Goal: Task Accomplishment & Management: Manage account settings

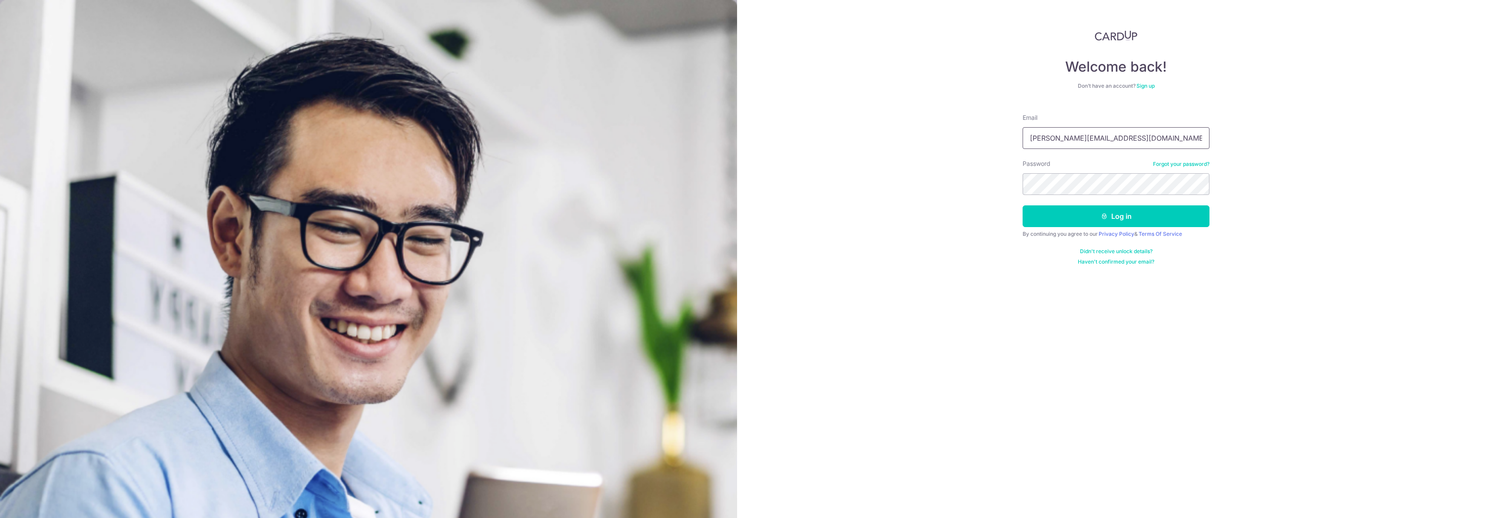
drag, startPoint x: 1089, startPoint y: 142, endPoint x: 1041, endPoint y: 137, distance: 48.4
click at [1041, 137] on input "[PERSON_NAME][EMAIL_ADDRESS][DOMAIN_NAME]" at bounding box center [1115, 138] width 187 height 22
type input "[EMAIL_ADDRESS][DOMAIN_NAME]"
click at [1105, 216] on icon "submit" at bounding box center [1104, 216] width 7 height 7
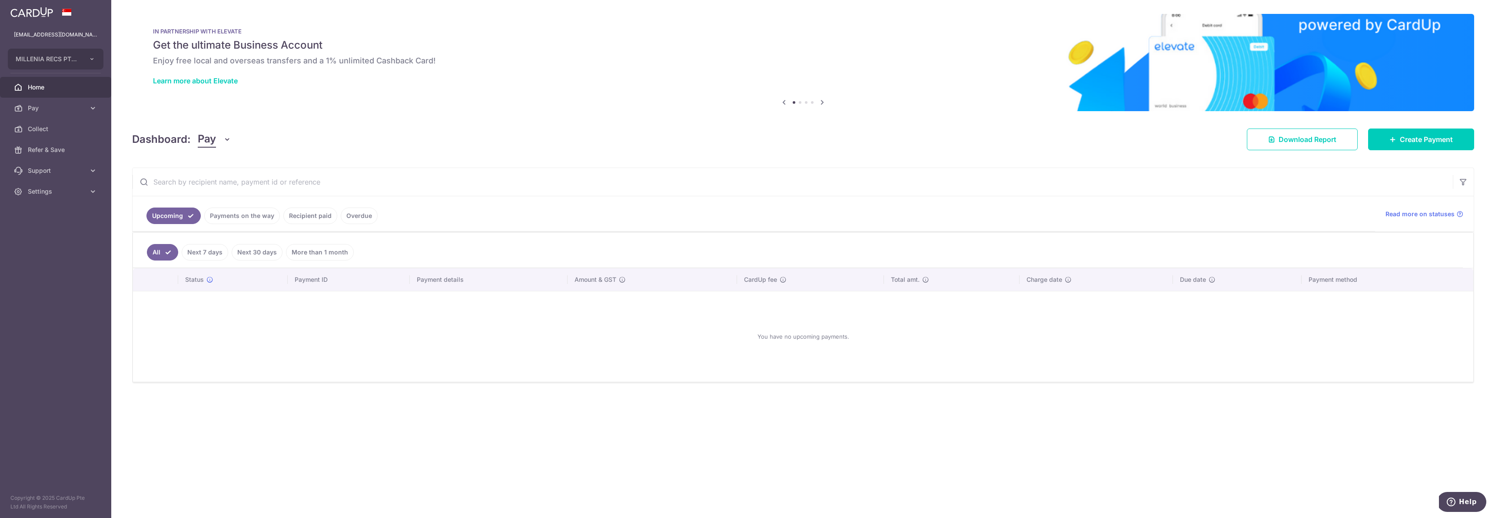
click at [310, 252] on link "More than 1 month" at bounding box center [320, 252] width 68 height 17
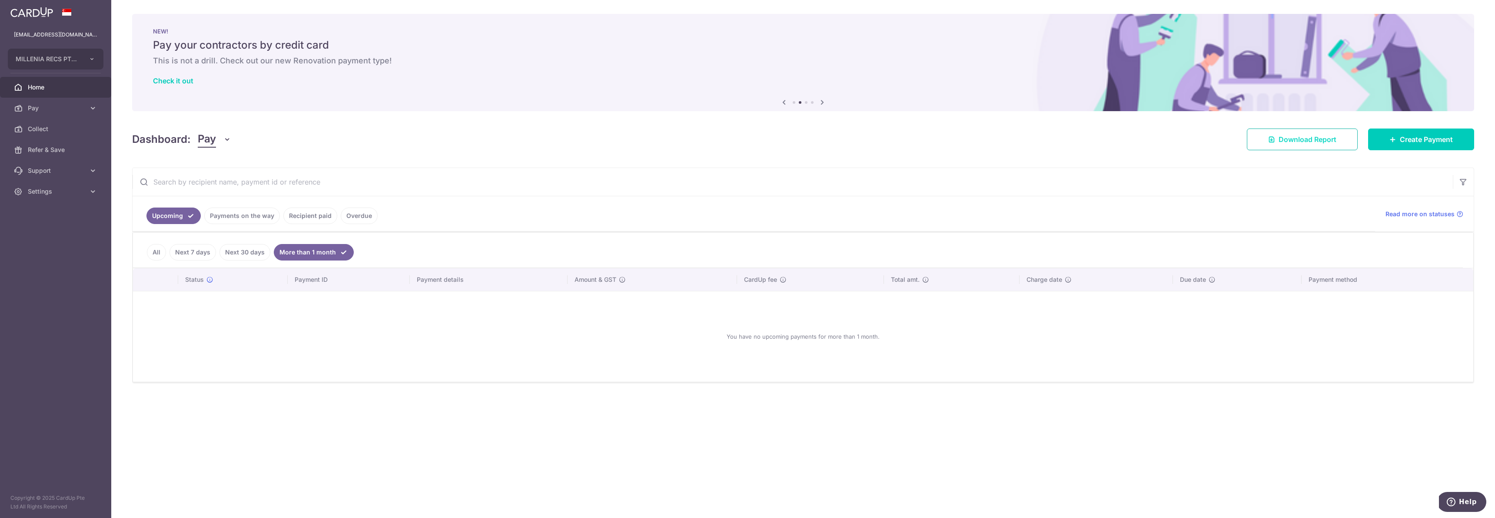
click at [1289, 138] on span "Download Report" at bounding box center [1307, 139] width 58 height 10
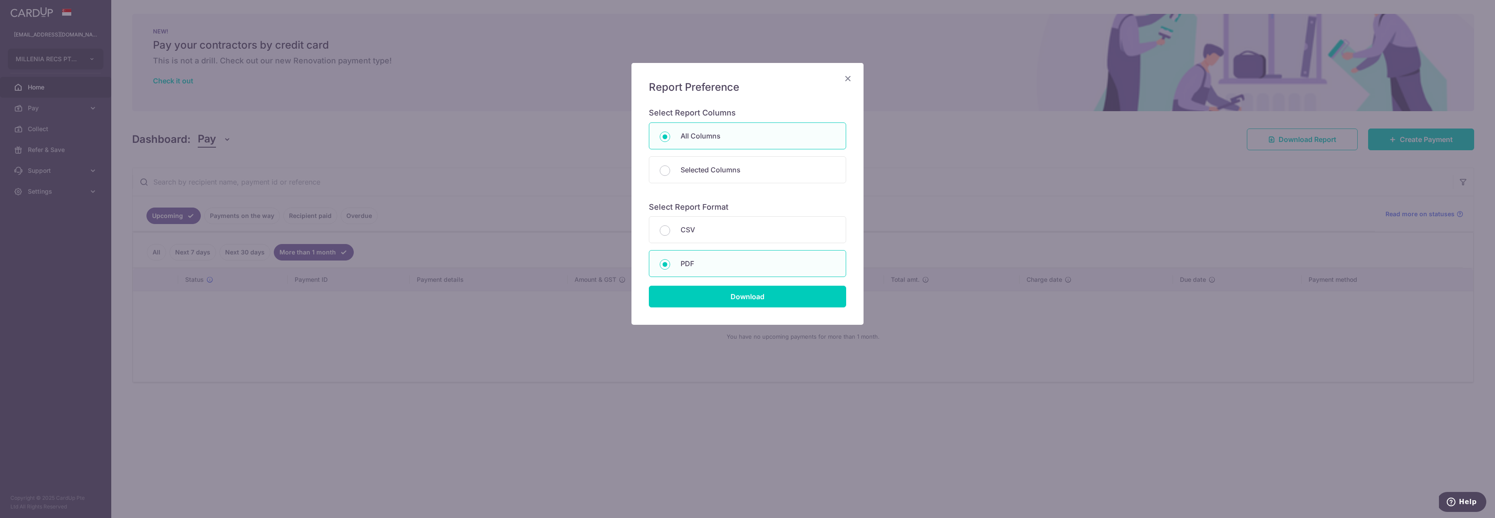
click at [847, 79] on icon "Close" at bounding box center [847, 78] width 10 height 11
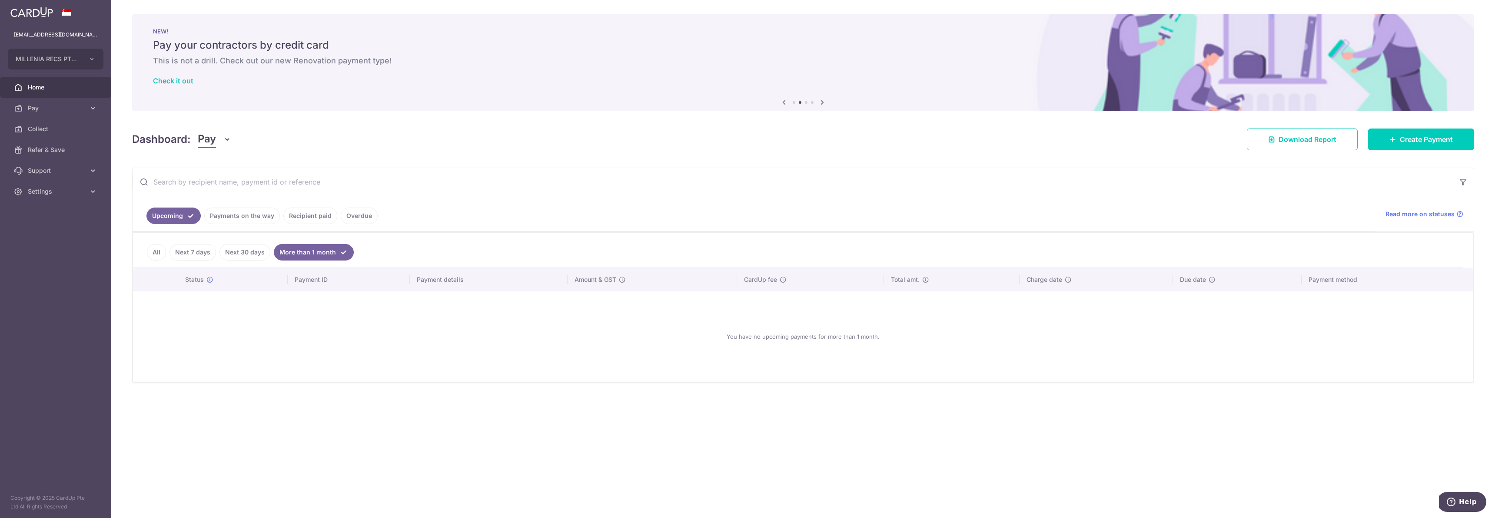
click at [296, 215] on link "Recipient paid" at bounding box center [310, 216] width 54 height 17
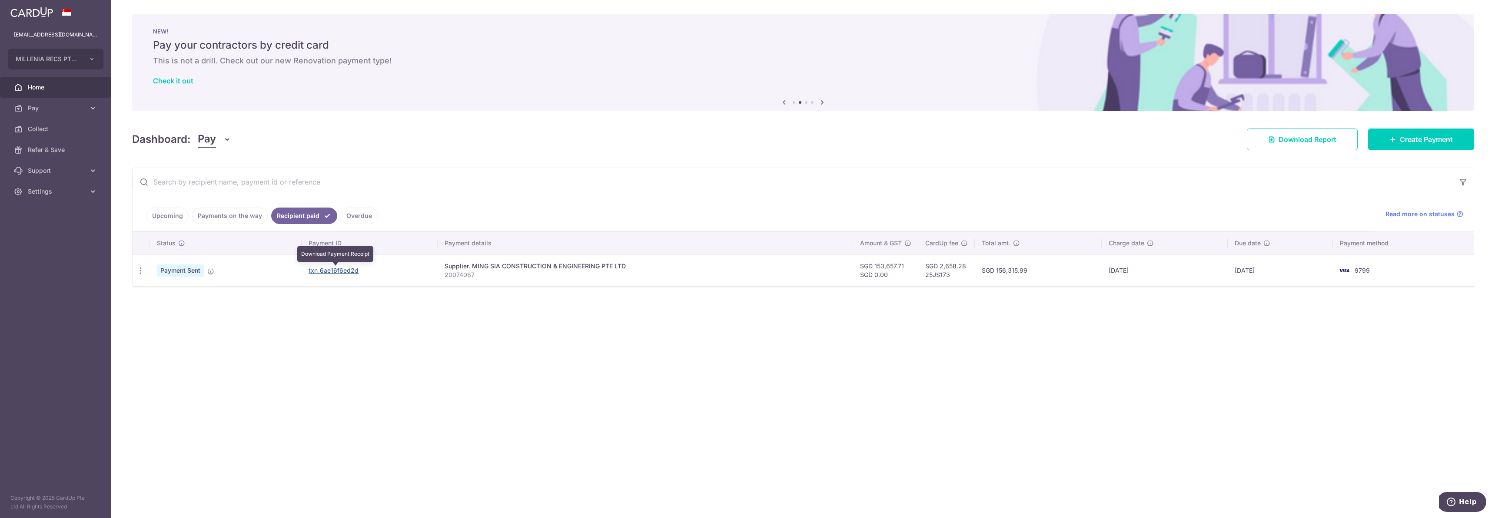
click at [319, 268] on link "txn_6ae16f6ed2d" at bounding box center [333, 270] width 50 height 7
